Goal: Task Accomplishment & Management: Manage account settings

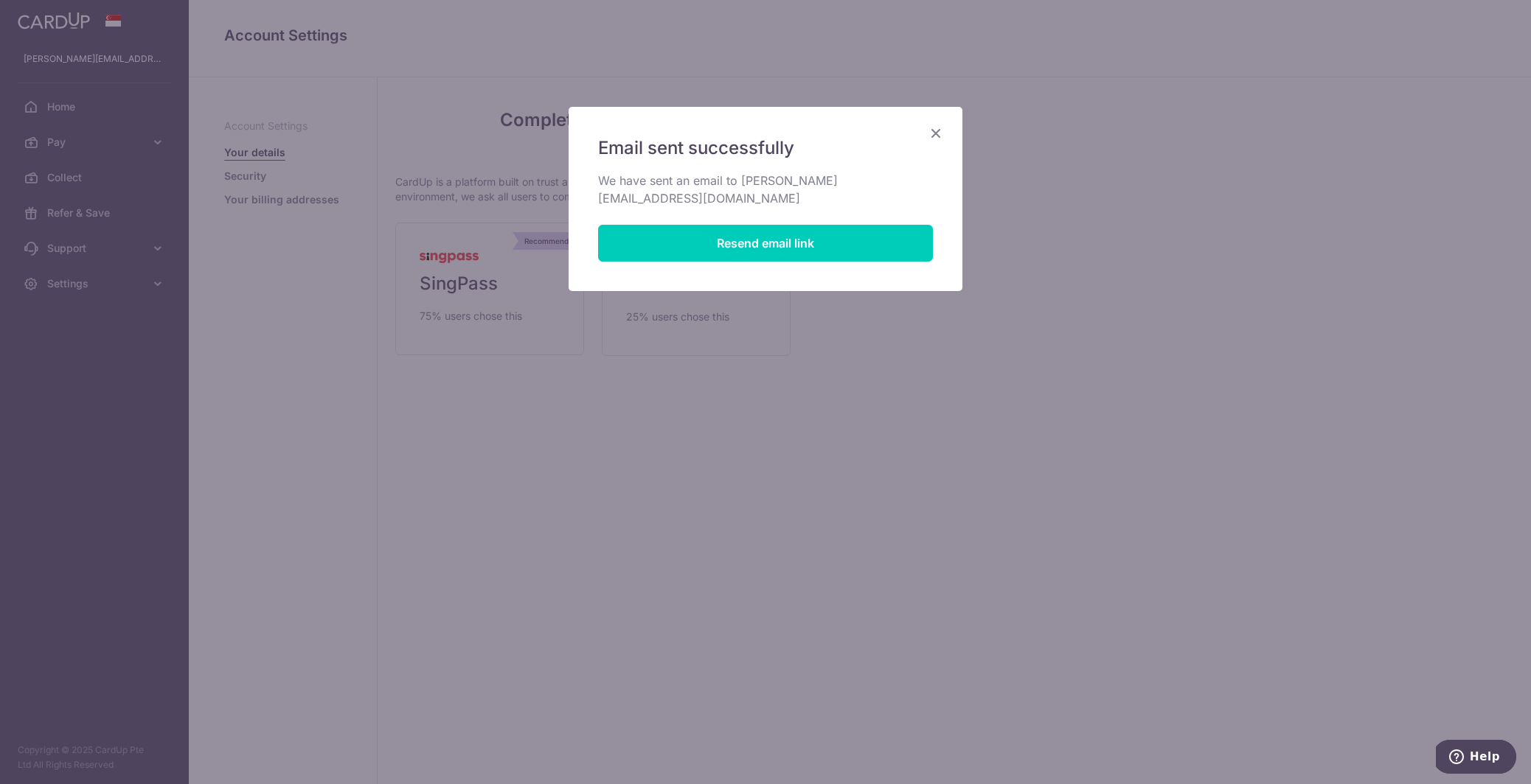
click at [936, 128] on icon "Close" at bounding box center [935, 133] width 17 height 18
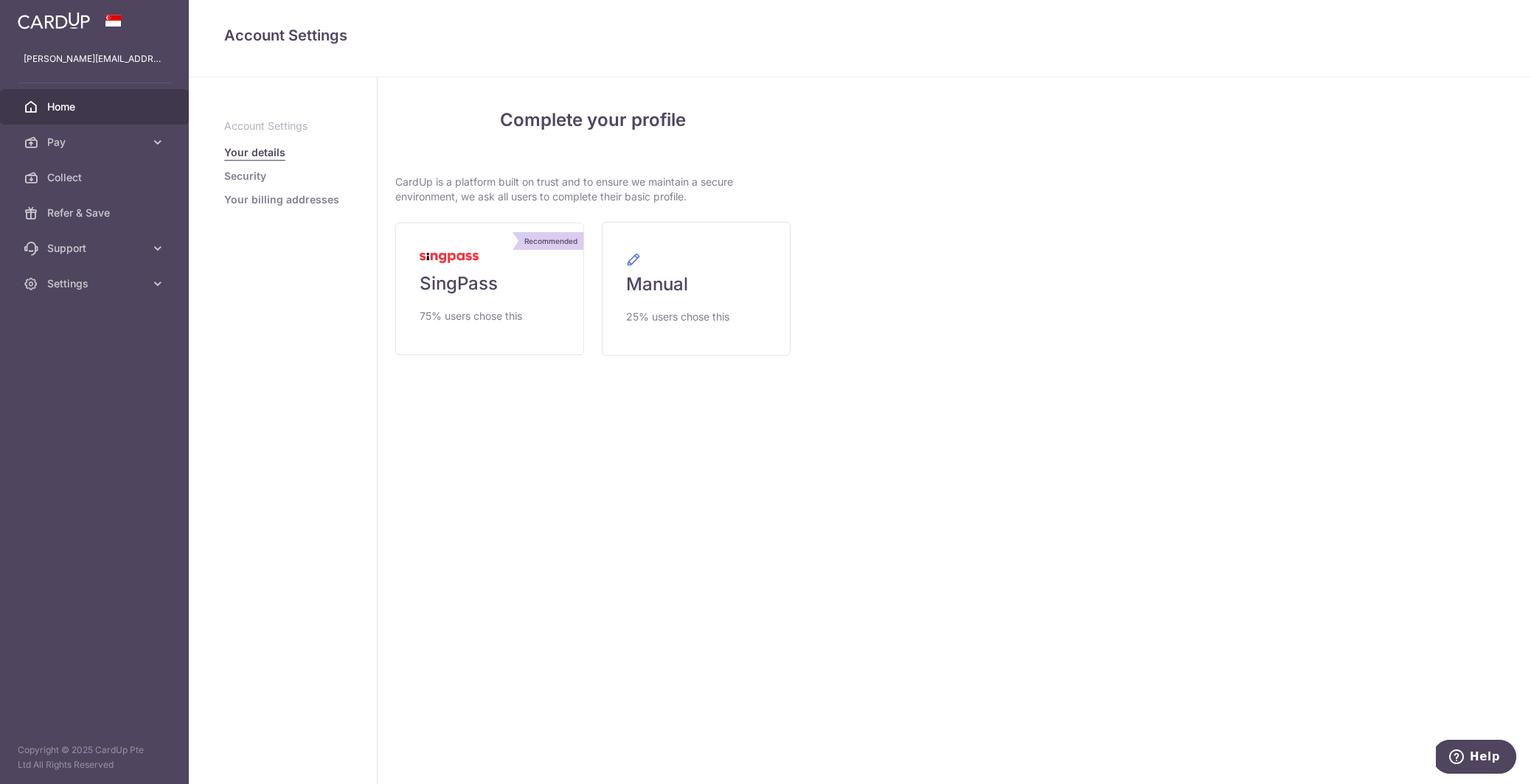
click at [58, 108] on span "Home" at bounding box center [96, 107] width 97 height 15
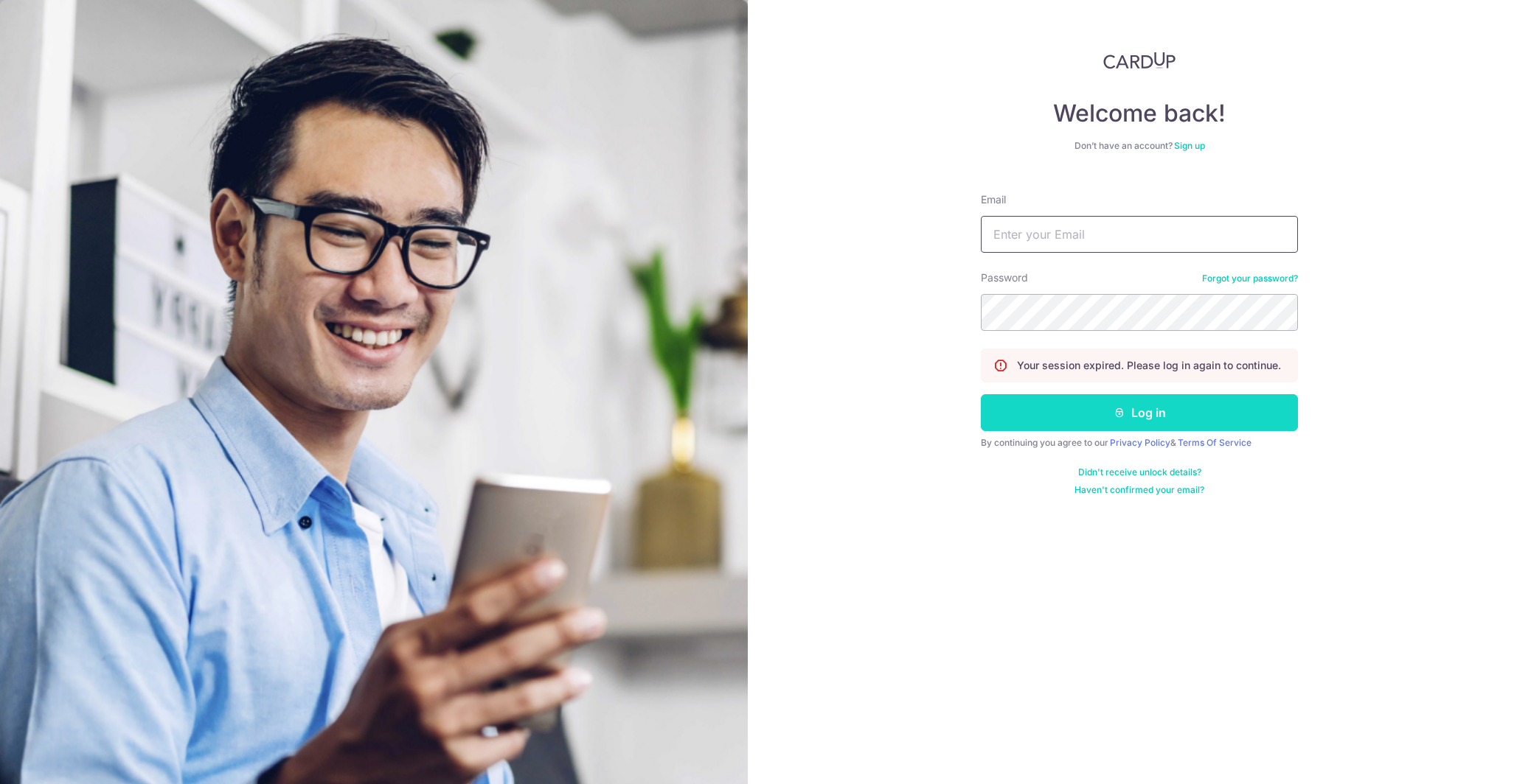
type input "ben83332223@gmail.com"
click at [1144, 414] on button "Log in" at bounding box center [1139, 413] width 317 height 37
